Goal: Task Accomplishment & Management: Manage account settings

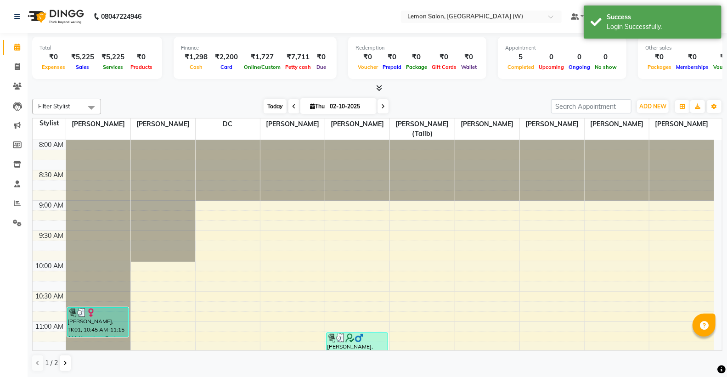
click at [268, 104] on span "Today" at bounding box center [275, 106] width 23 height 14
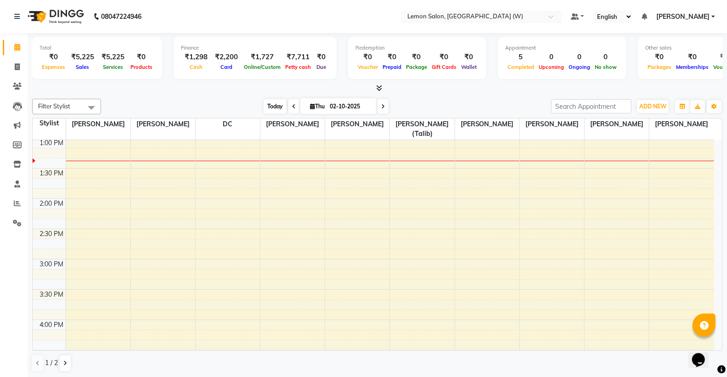
click at [273, 99] on span "Today" at bounding box center [275, 106] width 23 height 14
click at [273, 104] on span "Today" at bounding box center [275, 106] width 23 height 14
